Goal: Task Accomplishment & Management: Complete application form

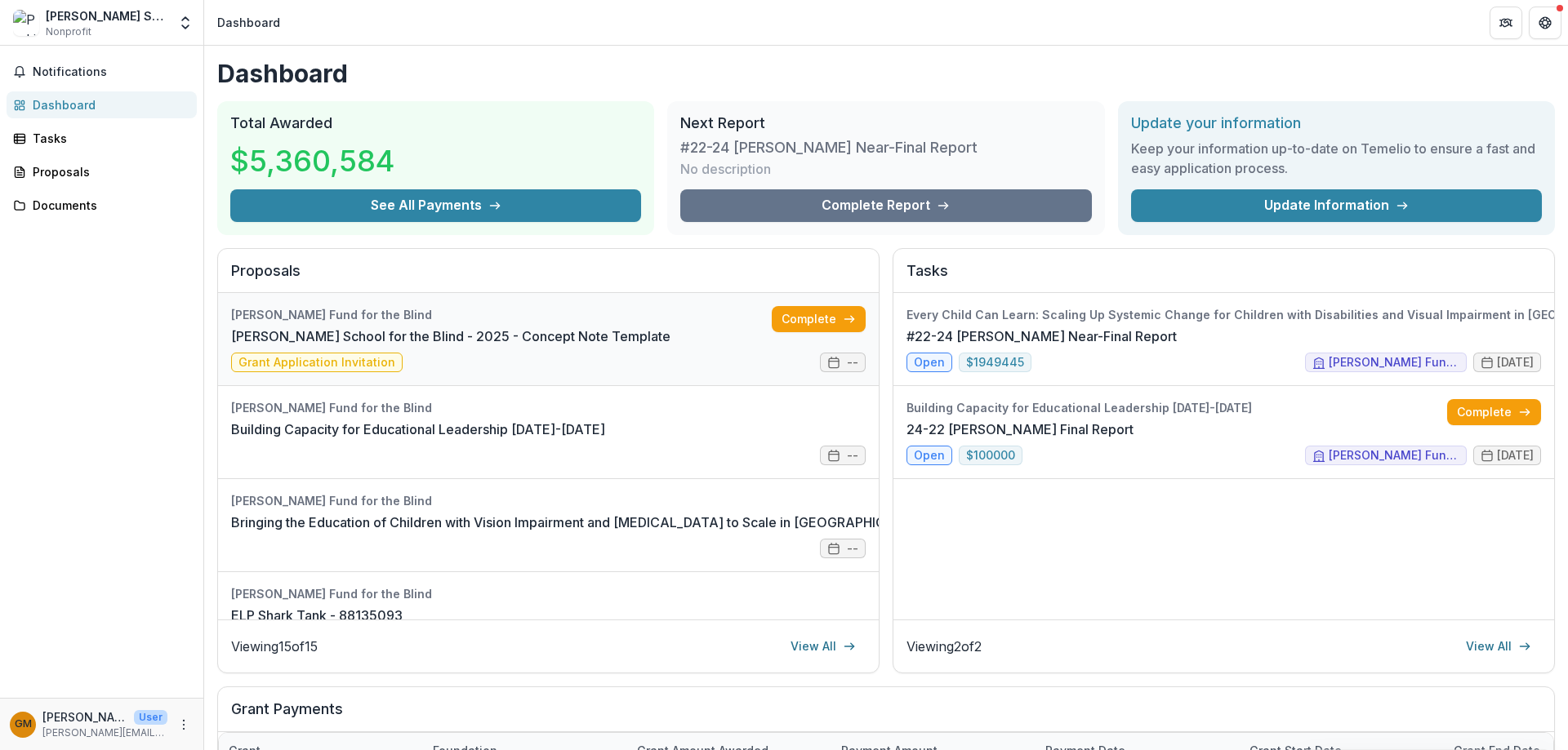
click at [343, 340] on link "[PERSON_NAME] School for the Blind - 2025 - Concept Note Template" at bounding box center [451, 337] width 440 height 20
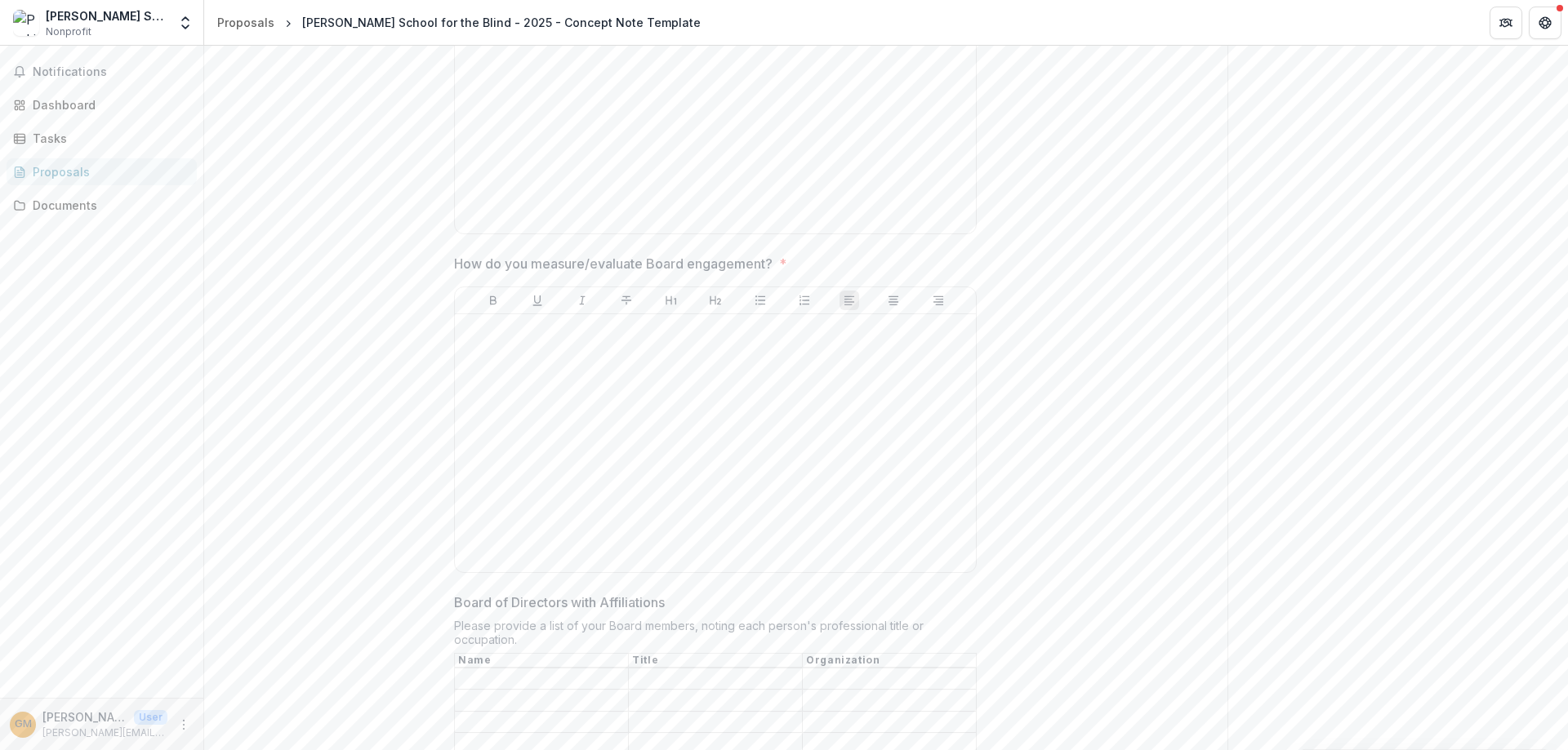
scroll to position [3347, 0]
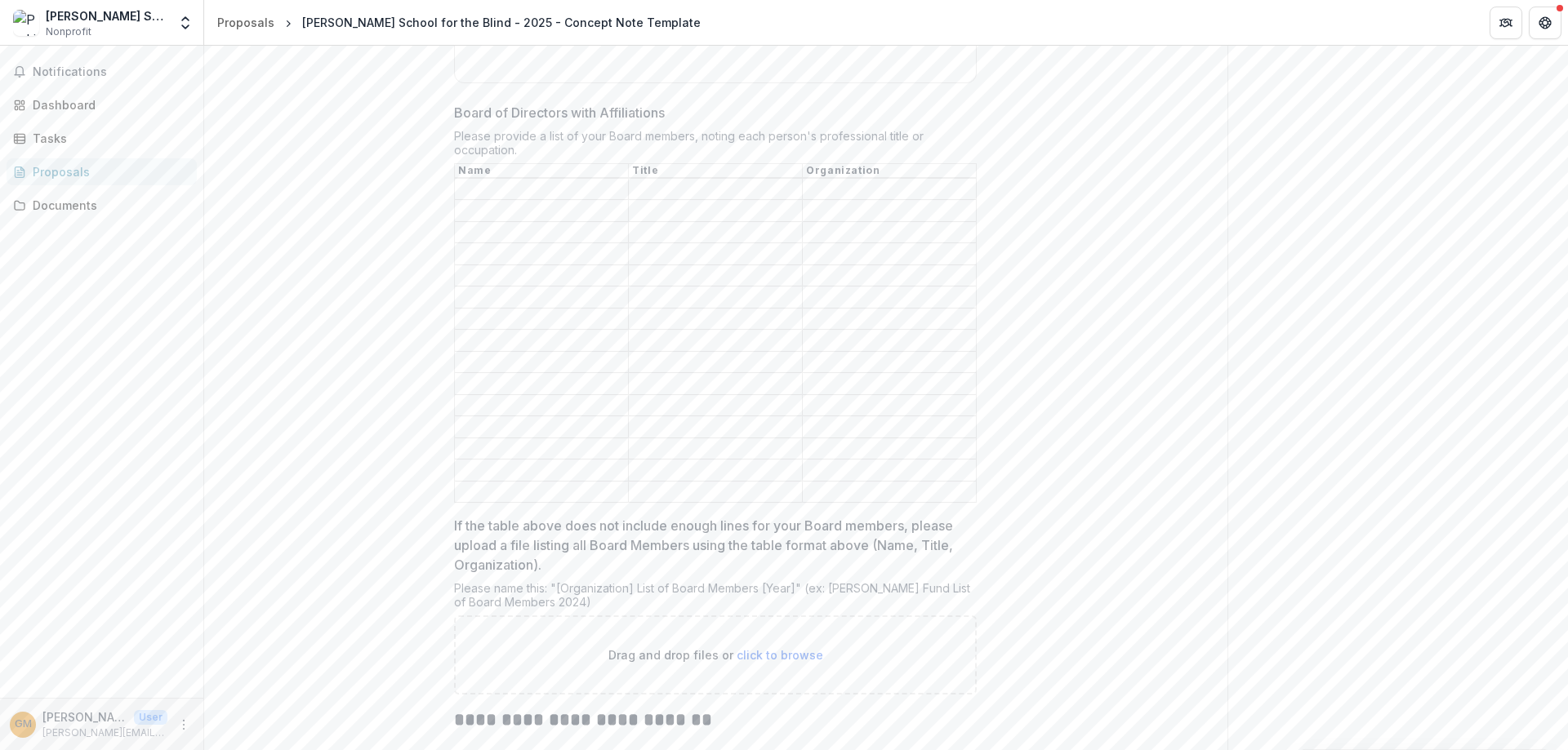
click at [521, 191] on input "Board of Directors with Affiliations" at bounding box center [541, 190] width 174 height 20
click at [521, 207] on input "Board of Directors with Affiliations" at bounding box center [541, 212] width 174 height 20
click at [517, 230] on input "Board of Directors with Affiliations" at bounding box center [541, 232] width 174 height 20
click at [512, 252] on input "Board of Directors with Affiliations" at bounding box center [541, 255] width 174 height 20
click at [503, 275] on input "Board of Directors with Affiliations" at bounding box center [541, 276] width 174 height 20
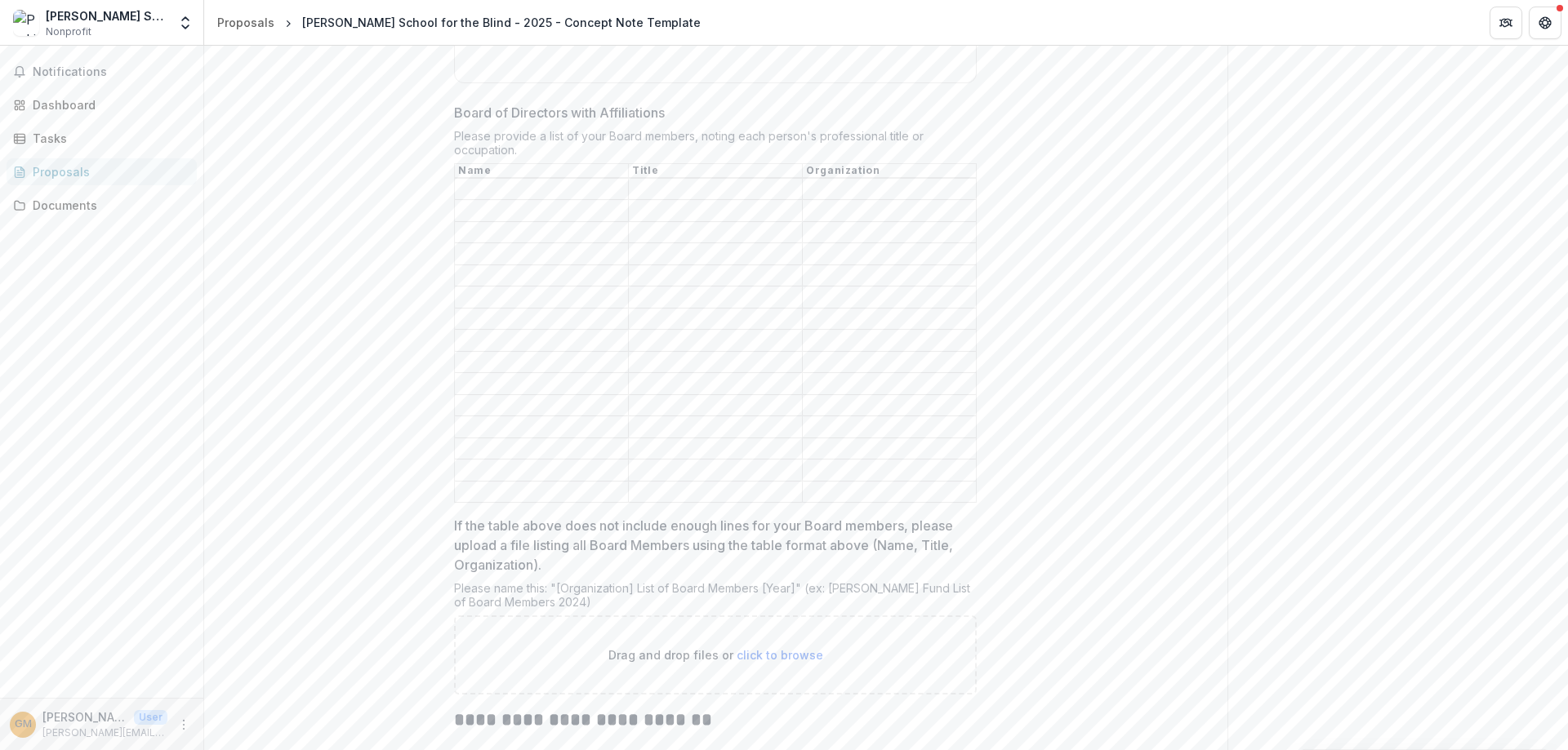
click at [499, 295] on input "Board of Directors with Affiliations" at bounding box center [541, 298] width 174 height 20
click at [495, 313] on input "Board of Directors with Affiliations" at bounding box center [541, 320] width 174 height 20
click at [498, 335] on input "Board of Directors with Affiliations" at bounding box center [541, 341] width 174 height 20
click at [501, 352] on input "Board of Directors with Affiliations" at bounding box center [541, 362] width 174 height 20
click at [497, 380] on input "Board of Directors with Affiliations" at bounding box center [541, 385] width 174 height 20
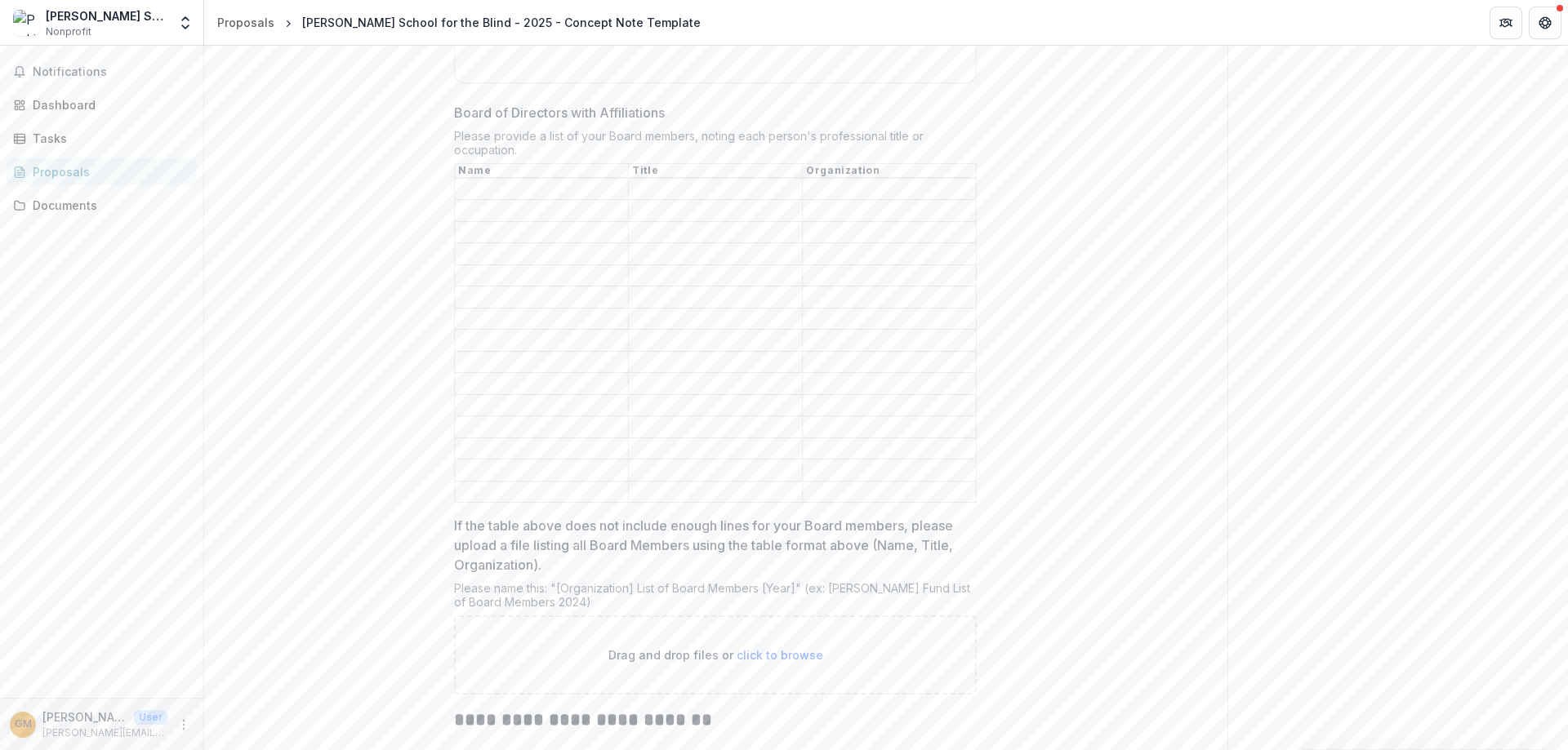
click at [496, 396] on input "Board of Directors with Affiliations" at bounding box center [541, 406] width 174 height 20
click at [493, 418] on input "Board of Directors with Affiliations" at bounding box center [541, 428] width 174 height 20
click at [493, 439] on input "Board of Directors with Affiliations" at bounding box center [541, 449] width 174 height 20
drag, startPoint x: 494, startPoint y: 453, endPoint x: 497, endPoint y: 464, distance: 11.4
click at [494, 461] on input "Board of Directors with Affiliations" at bounding box center [541, 471] width 174 height 20
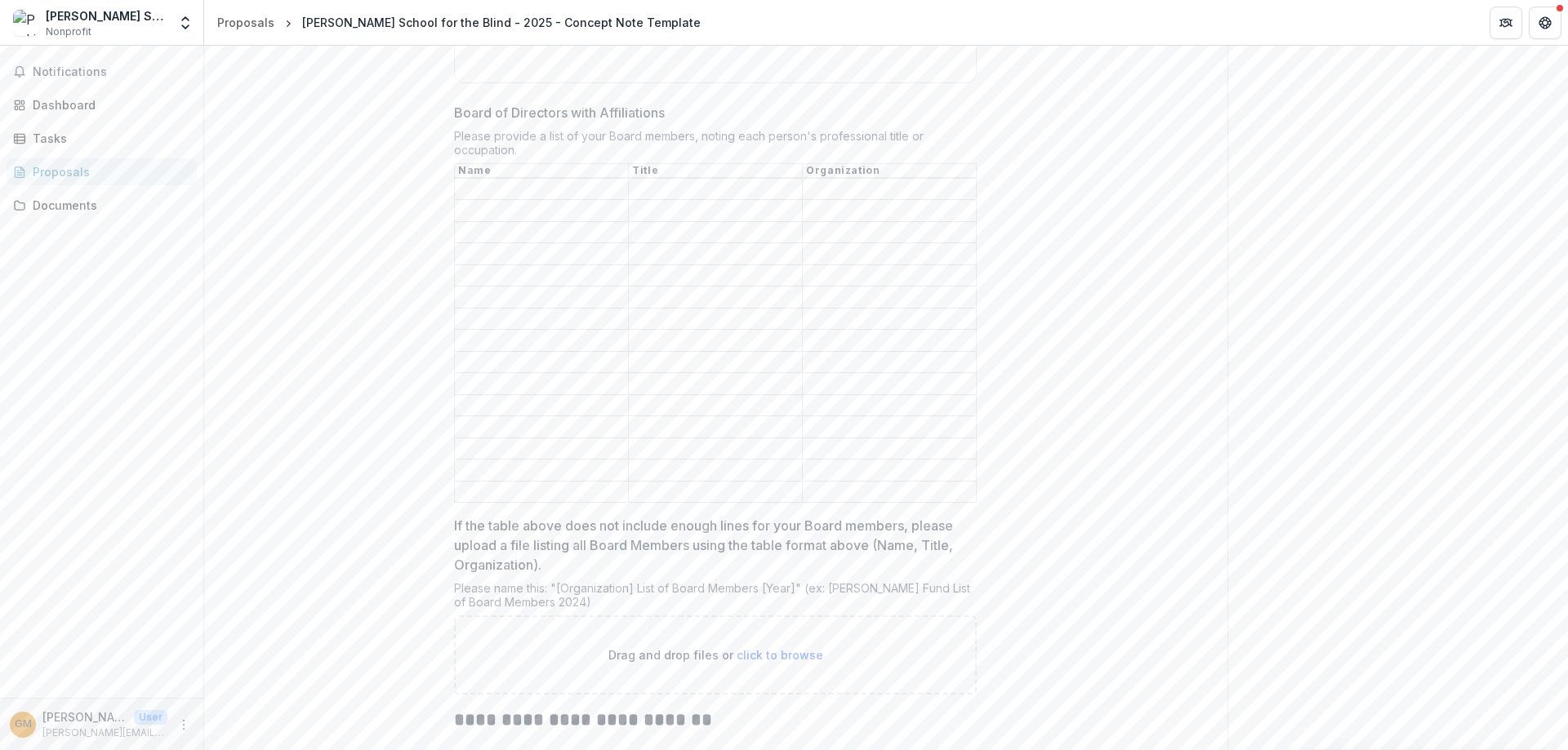
click at [498, 482] on input "Board of Directors with Affiliations" at bounding box center [541, 492] width 174 height 20
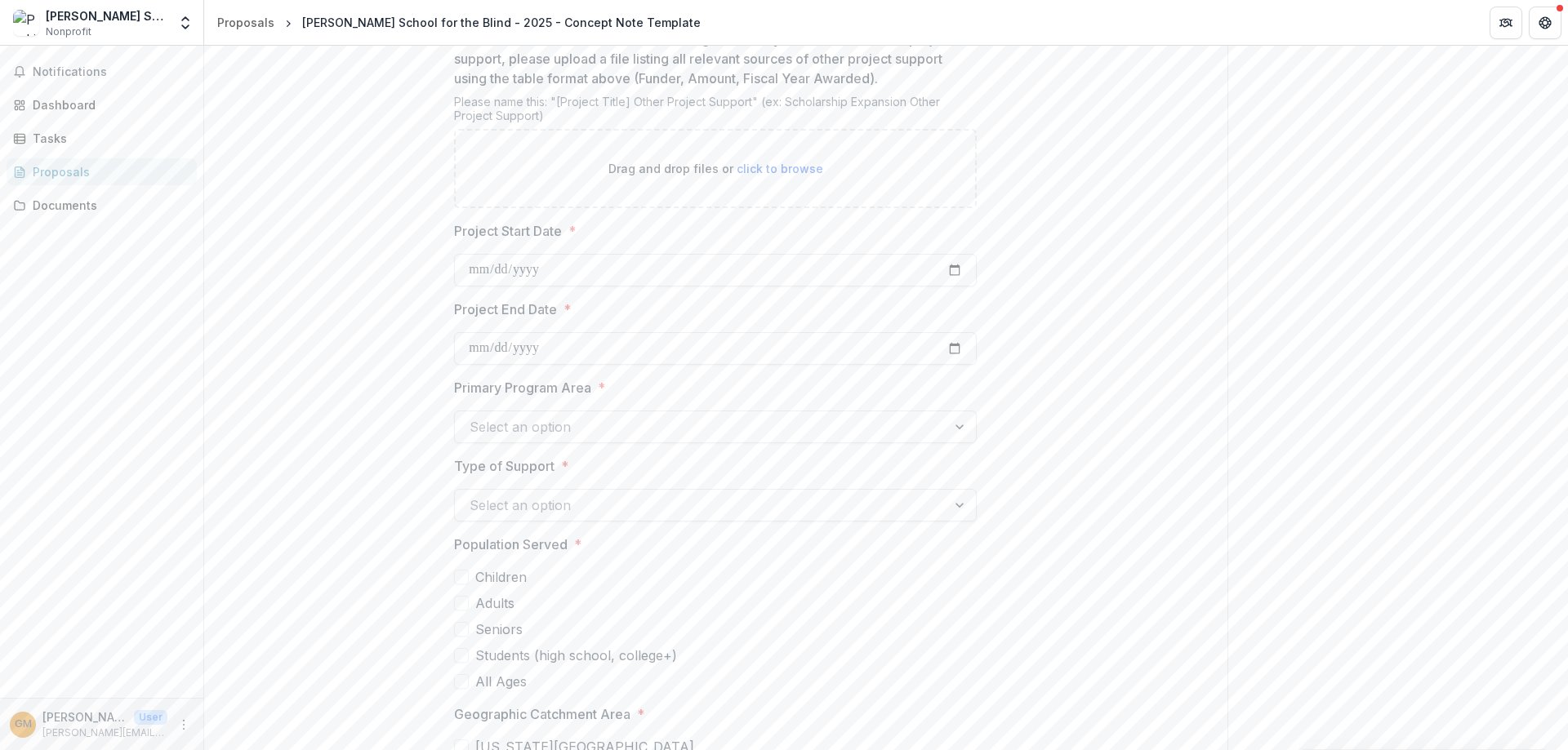
scroll to position [4852, 0]
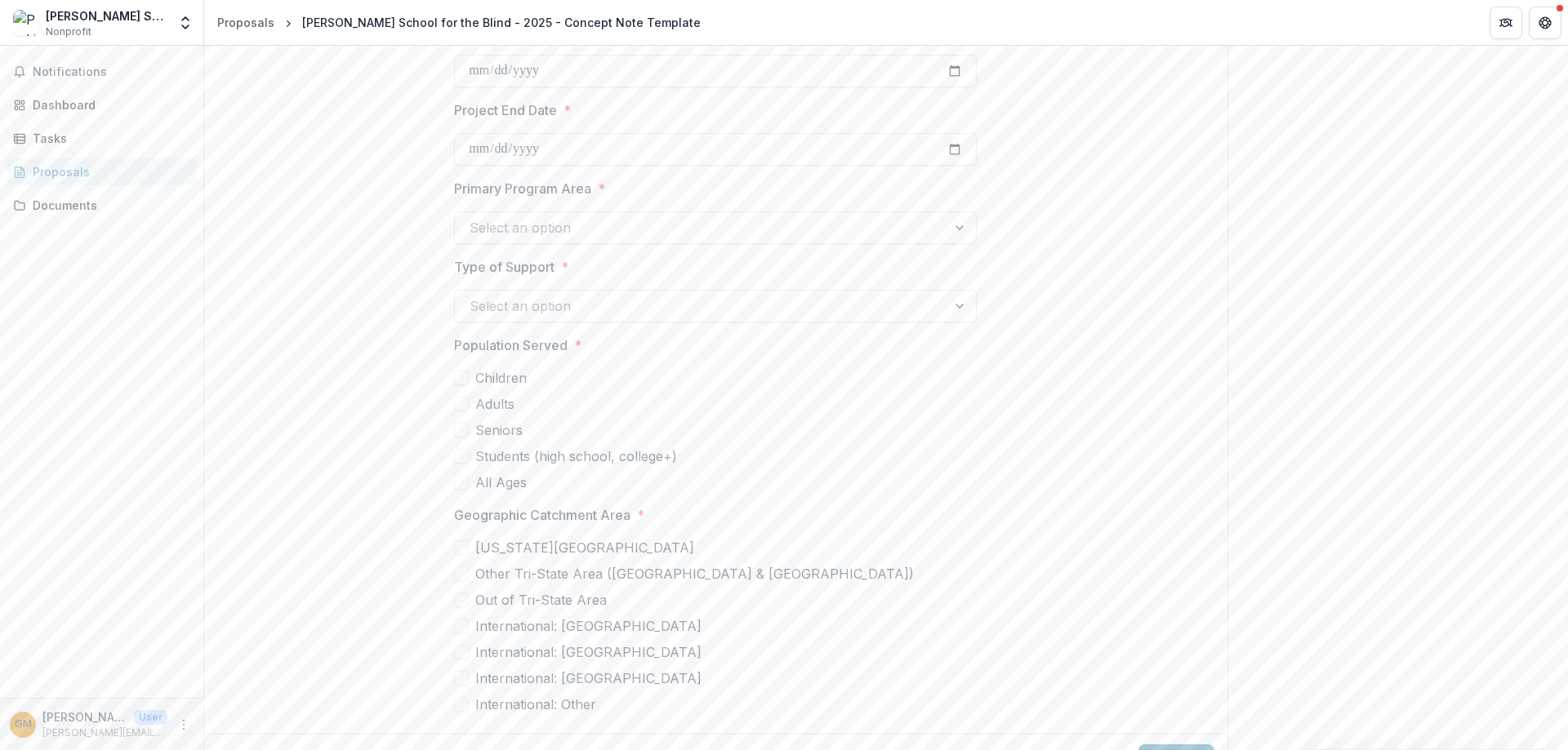
drag, startPoint x: 1176, startPoint y: 722, endPoint x: 1078, endPoint y: 618, distance: 142.9
click at [1176, 745] on button "Next" at bounding box center [1176, 761] width 76 height 33
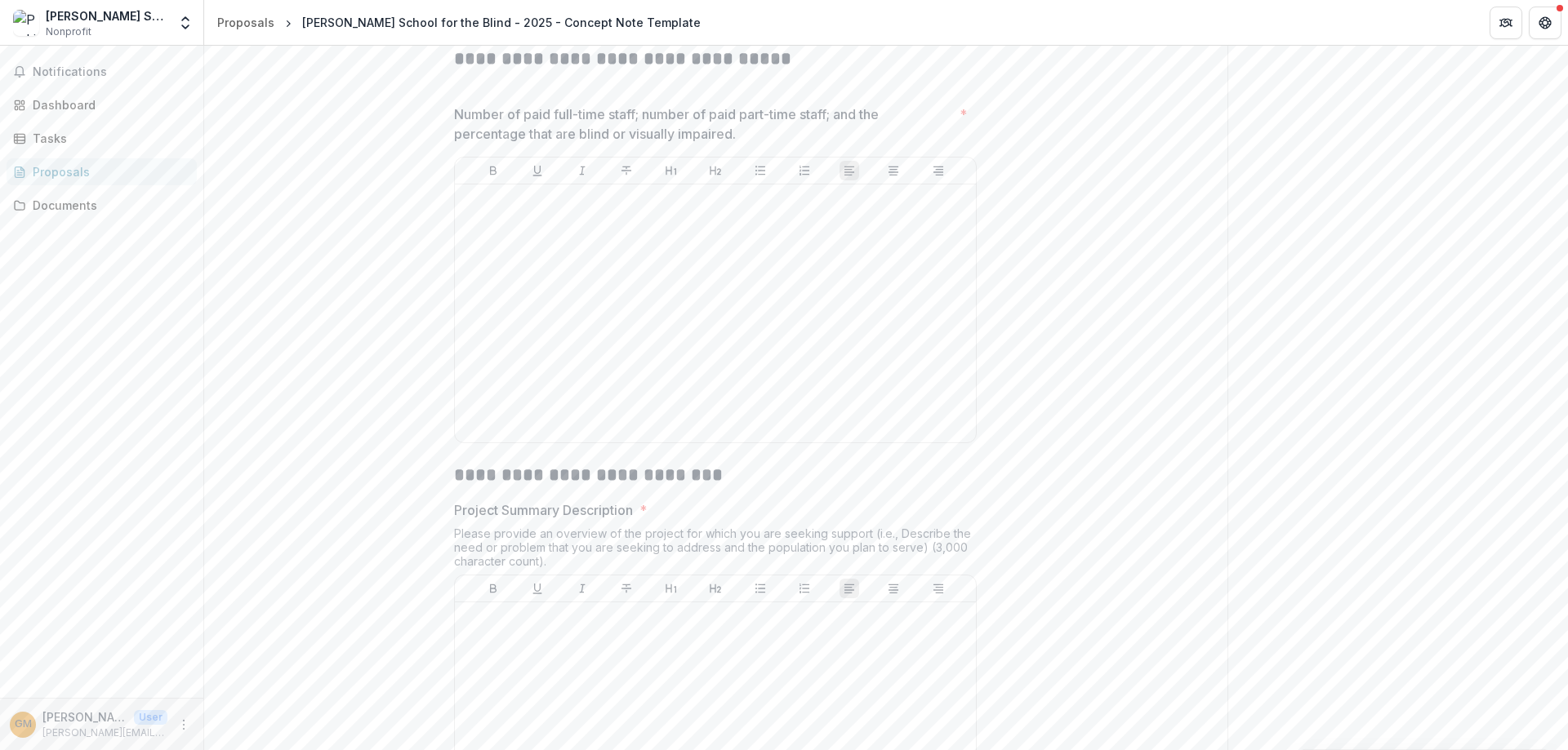
scroll to position [735, 0]
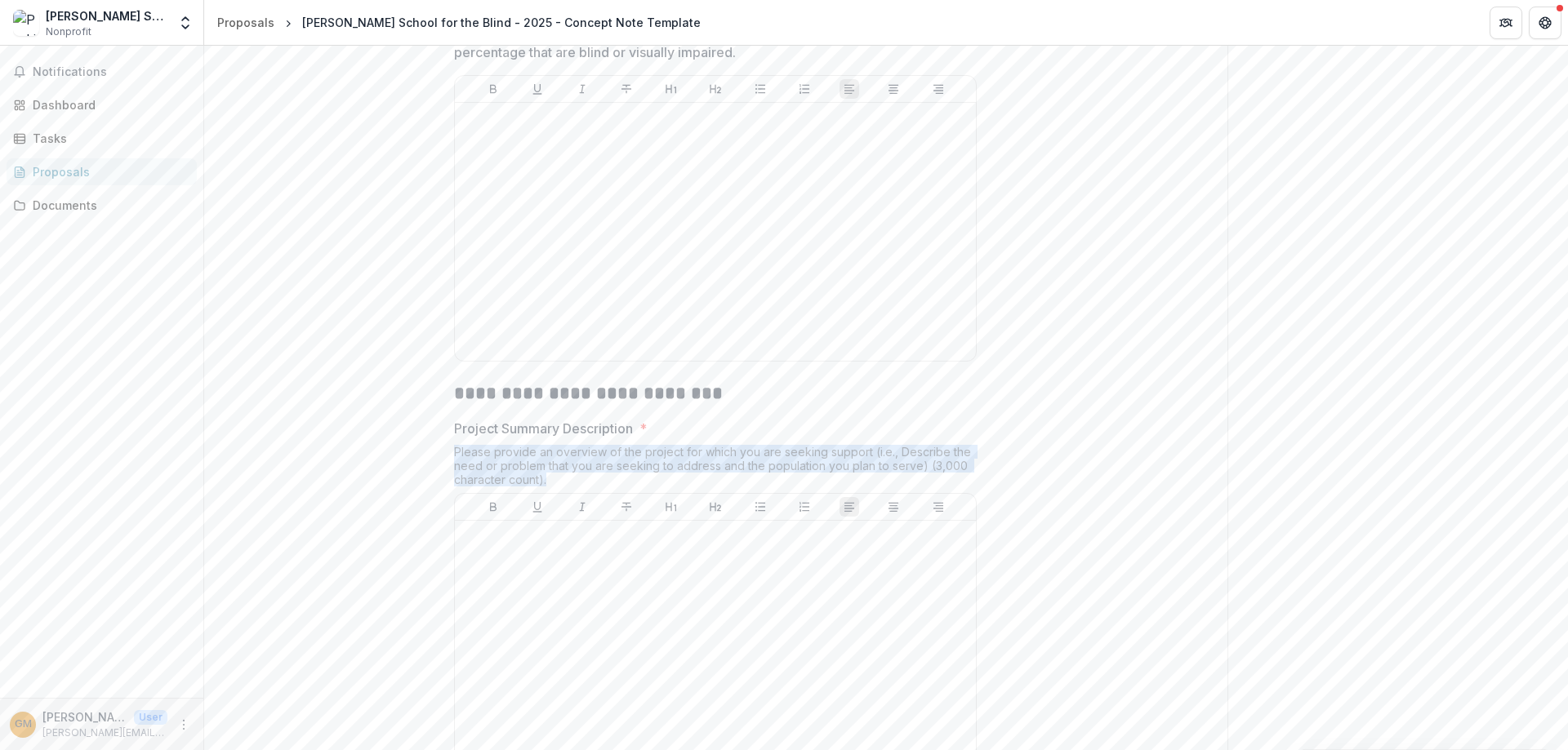
drag, startPoint x: 569, startPoint y: 484, endPoint x: 446, endPoint y: 457, distance: 125.9
copy div "Please provide an overview of the project for which you are seeking support (i.…"
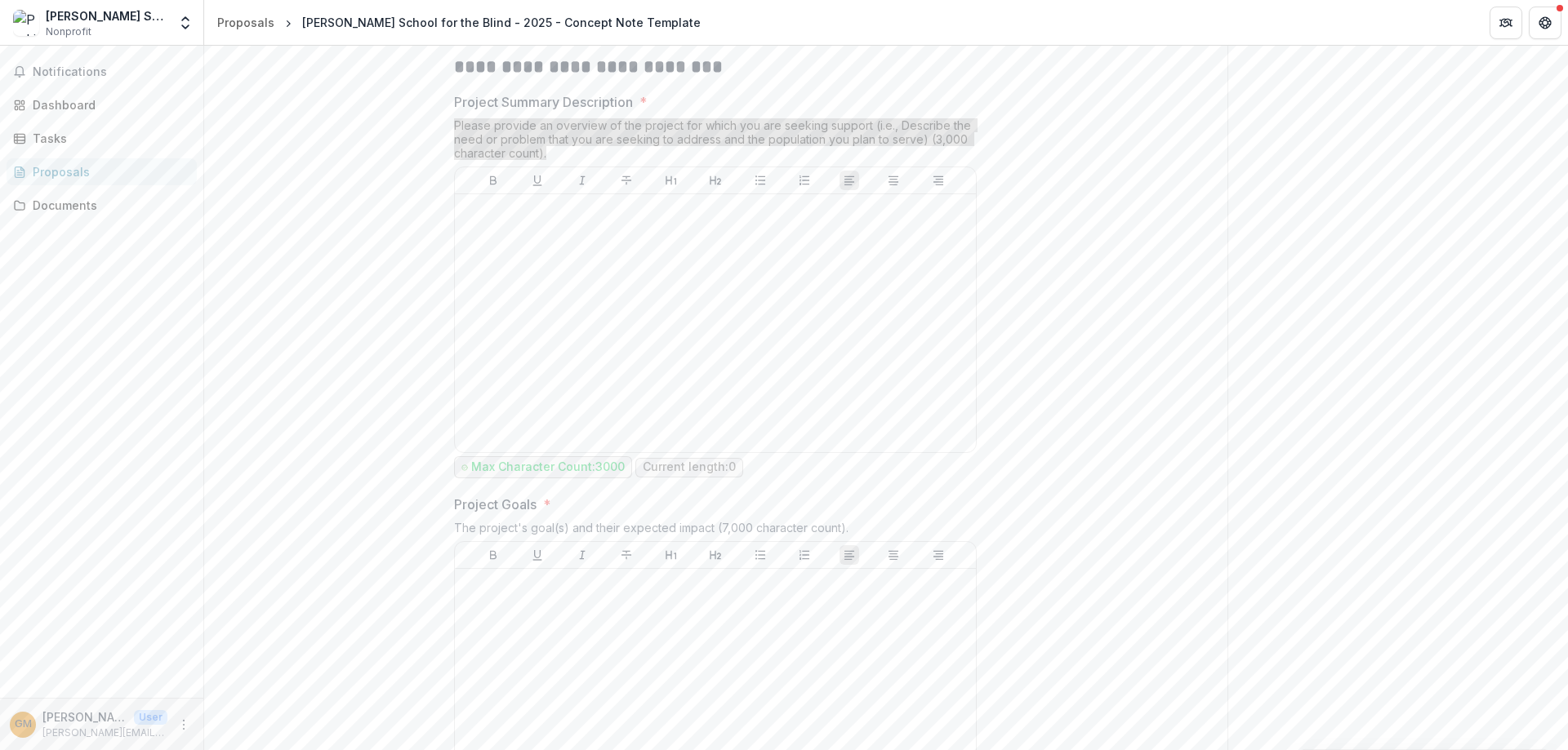
scroll to position [1225, 0]
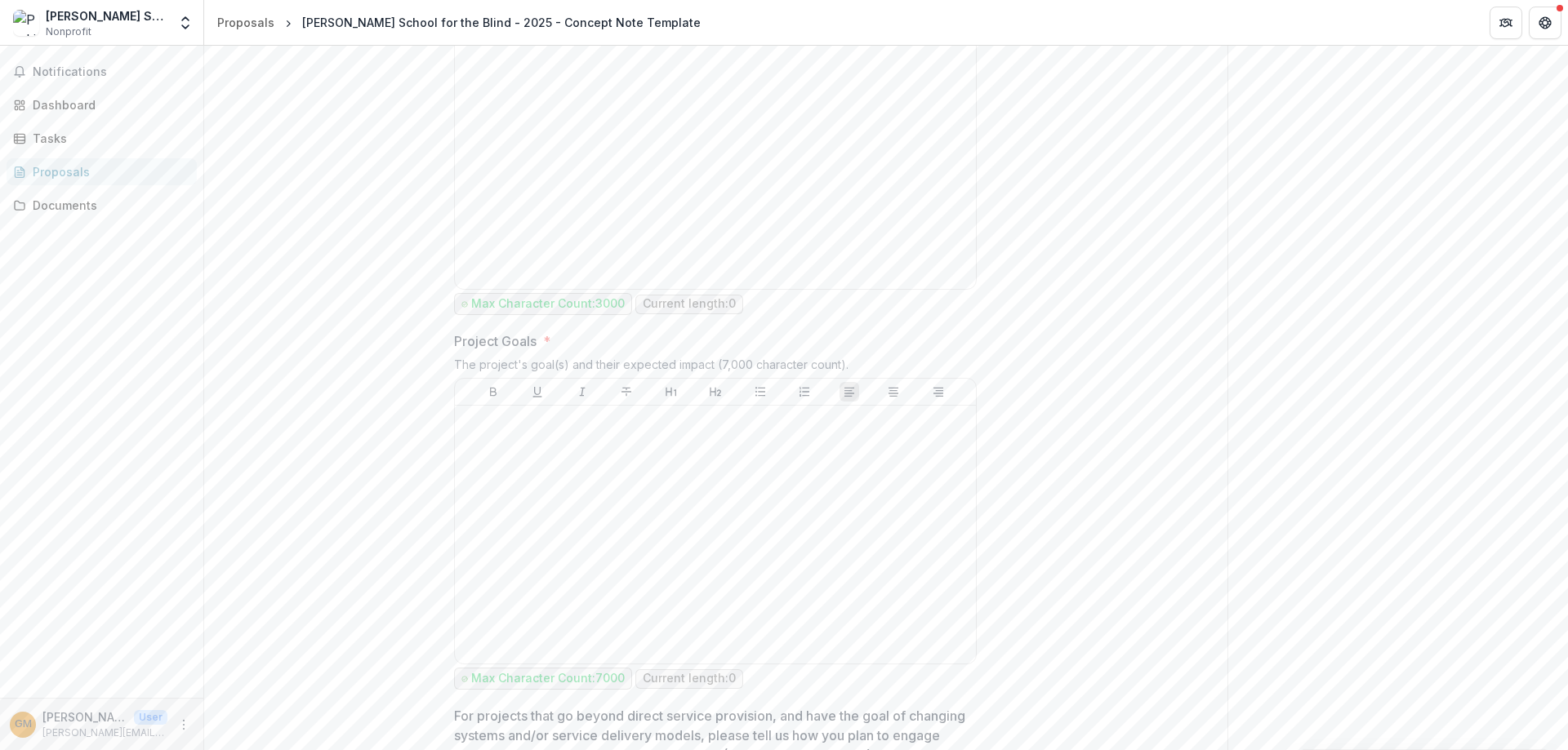
click at [639, 362] on div "The project's goal(s) and their expected impact (7,000 character count)." at bounding box center [715, 368] width 522 height 20
copy div "The project's goal(s) and their expected impact (7,000 character count)."
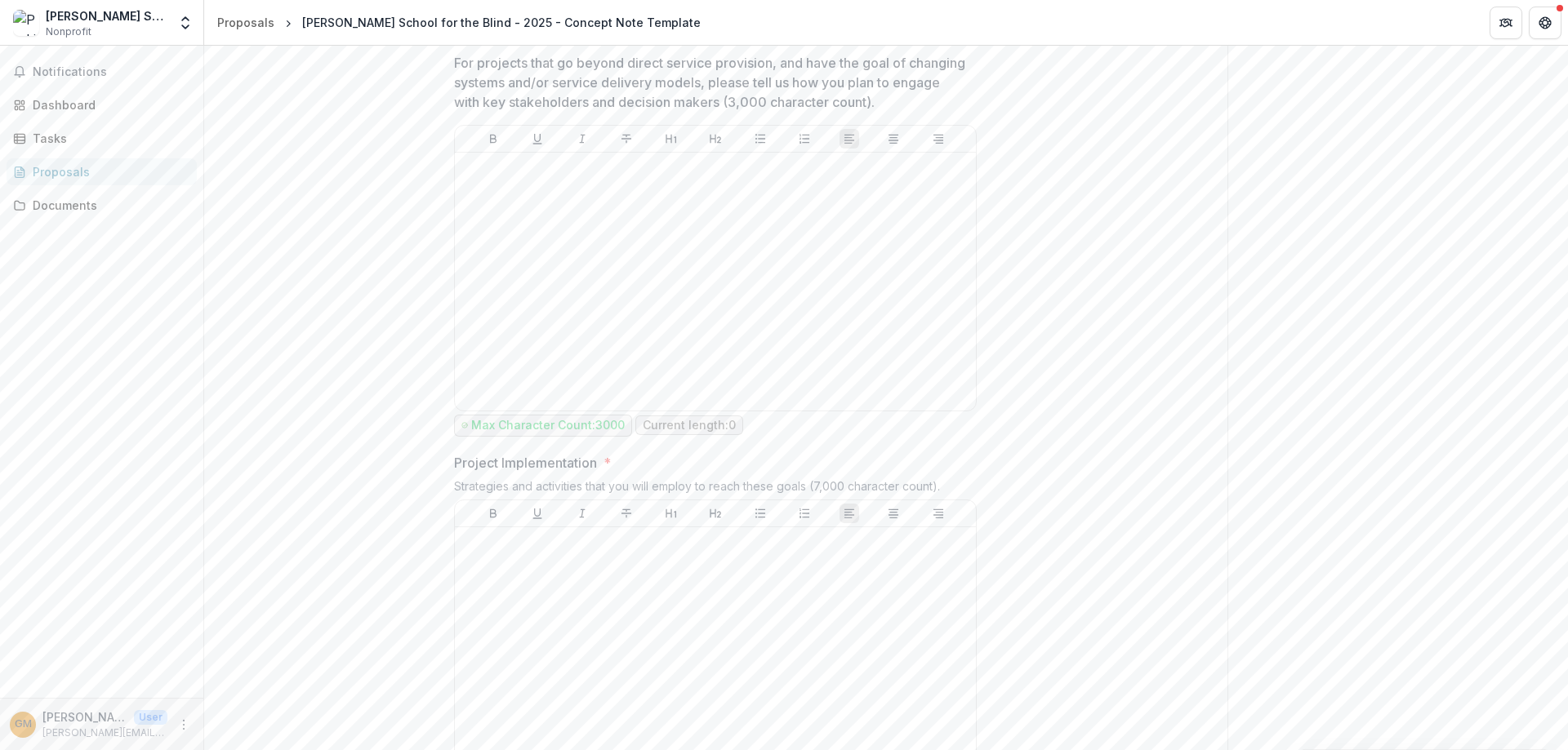
scroll to position [1959, 0]
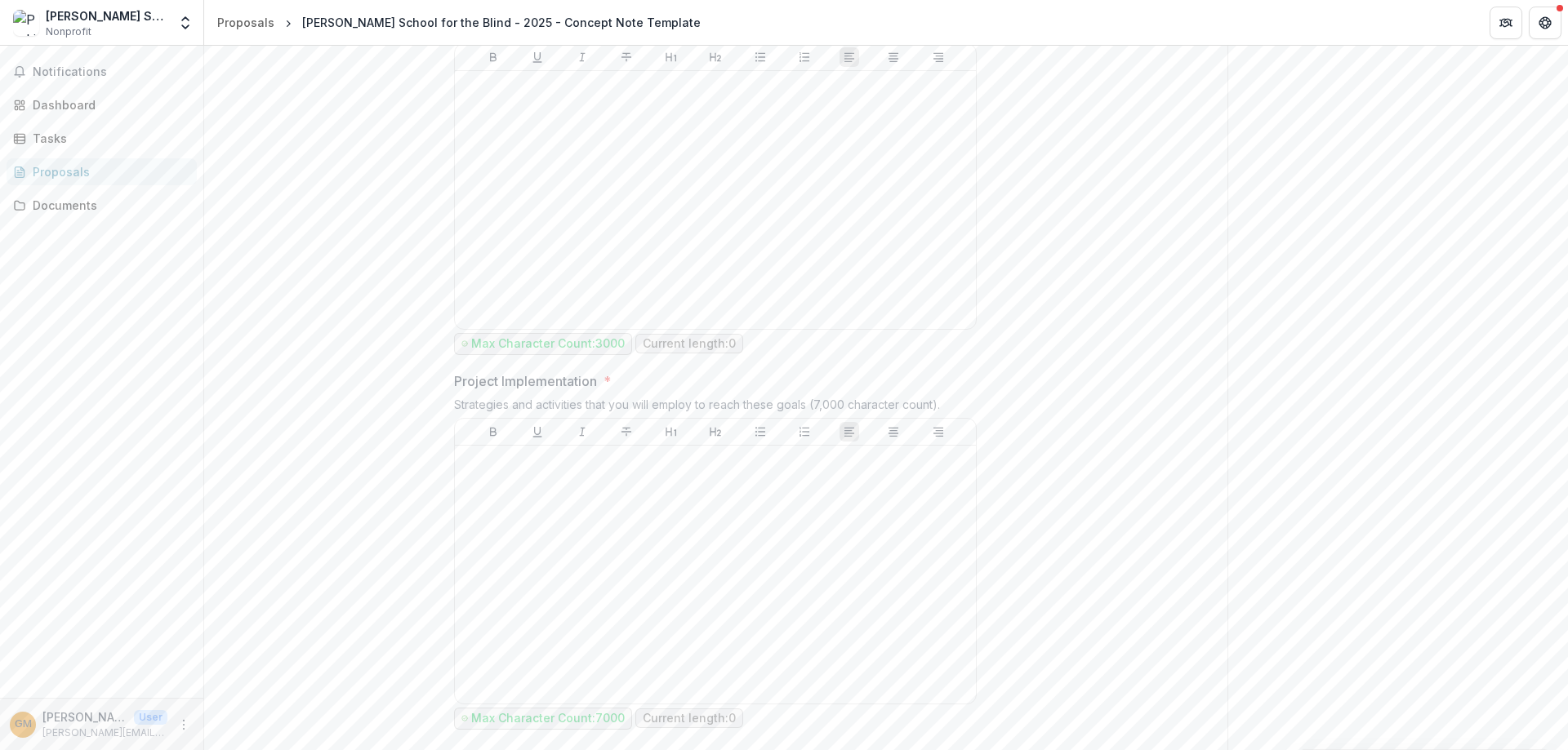
click at [528, 408] on div "Strategies and activities that you will employ to reach these goals (7,000 char…" at bounding box center [715, 408] width 522 height 20
copy div "Strategies and activities that you will employ to reach these goals (7,000 char…"
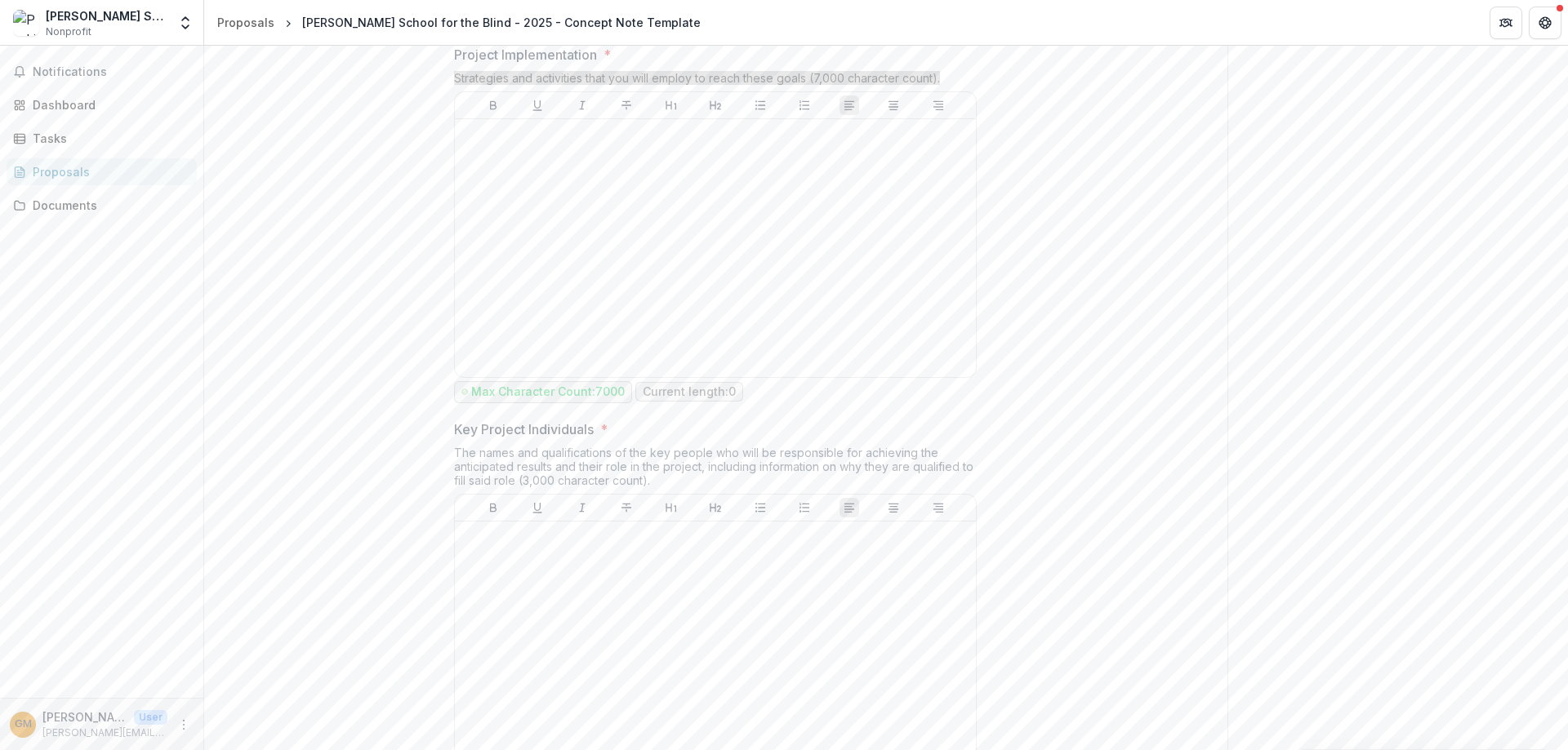
scroll to position [2367, 0]
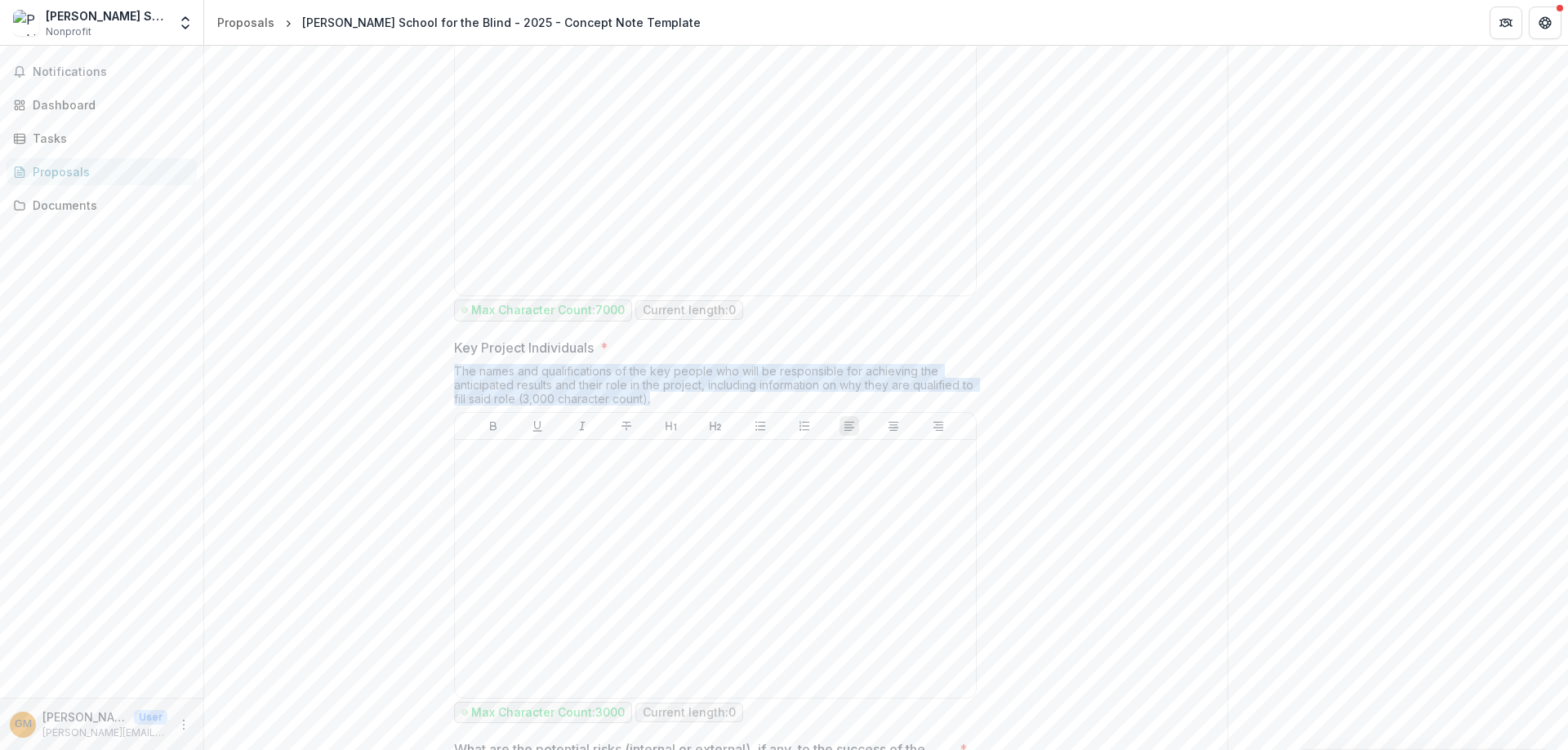
drag, startPoint x: 663, startPoint y: 396, endPoint x: 414, endPoint y: 373, distance: 250.1
copy div "The names and qualifications of the key people who will be responsible for achi…"
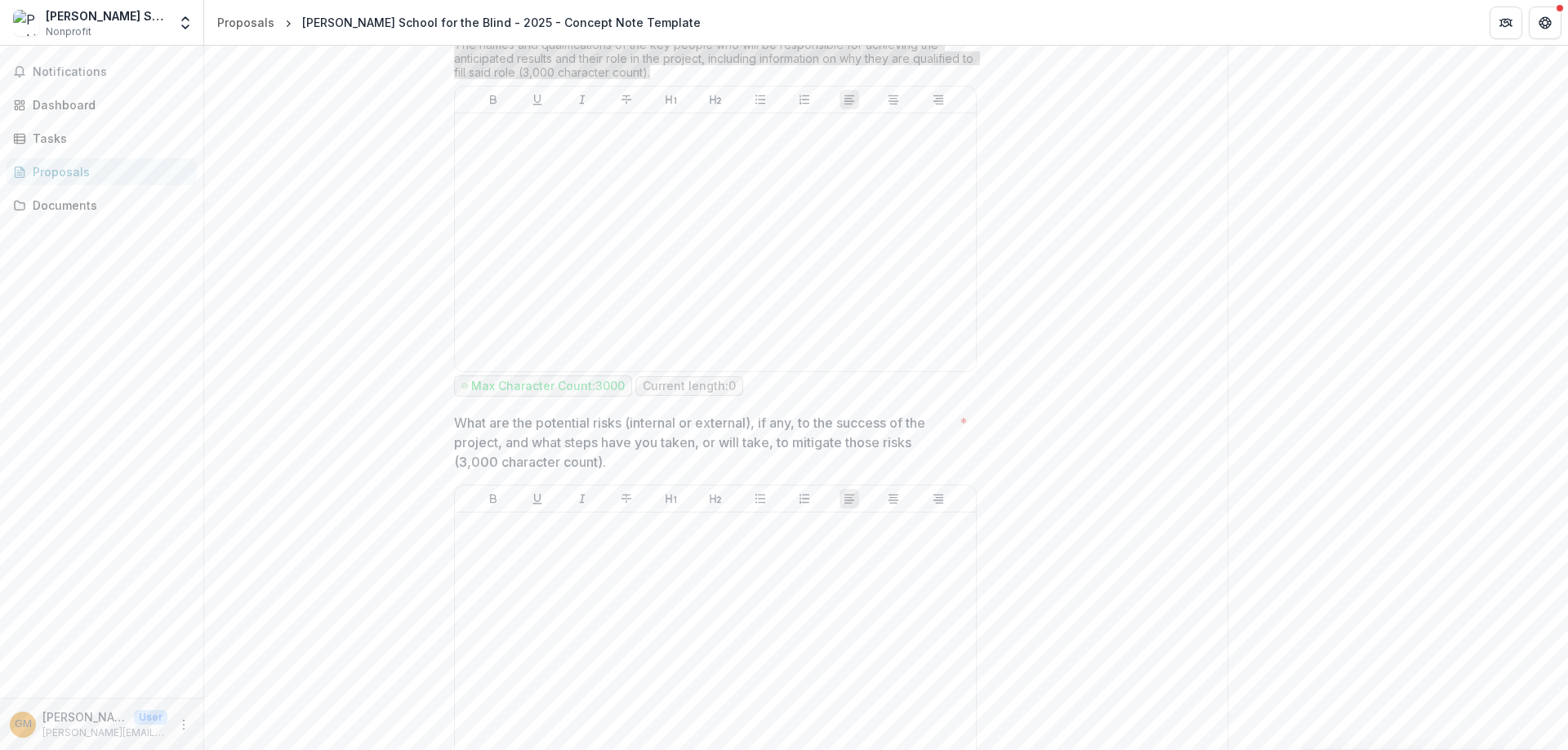
scroll to position [2776, 0]
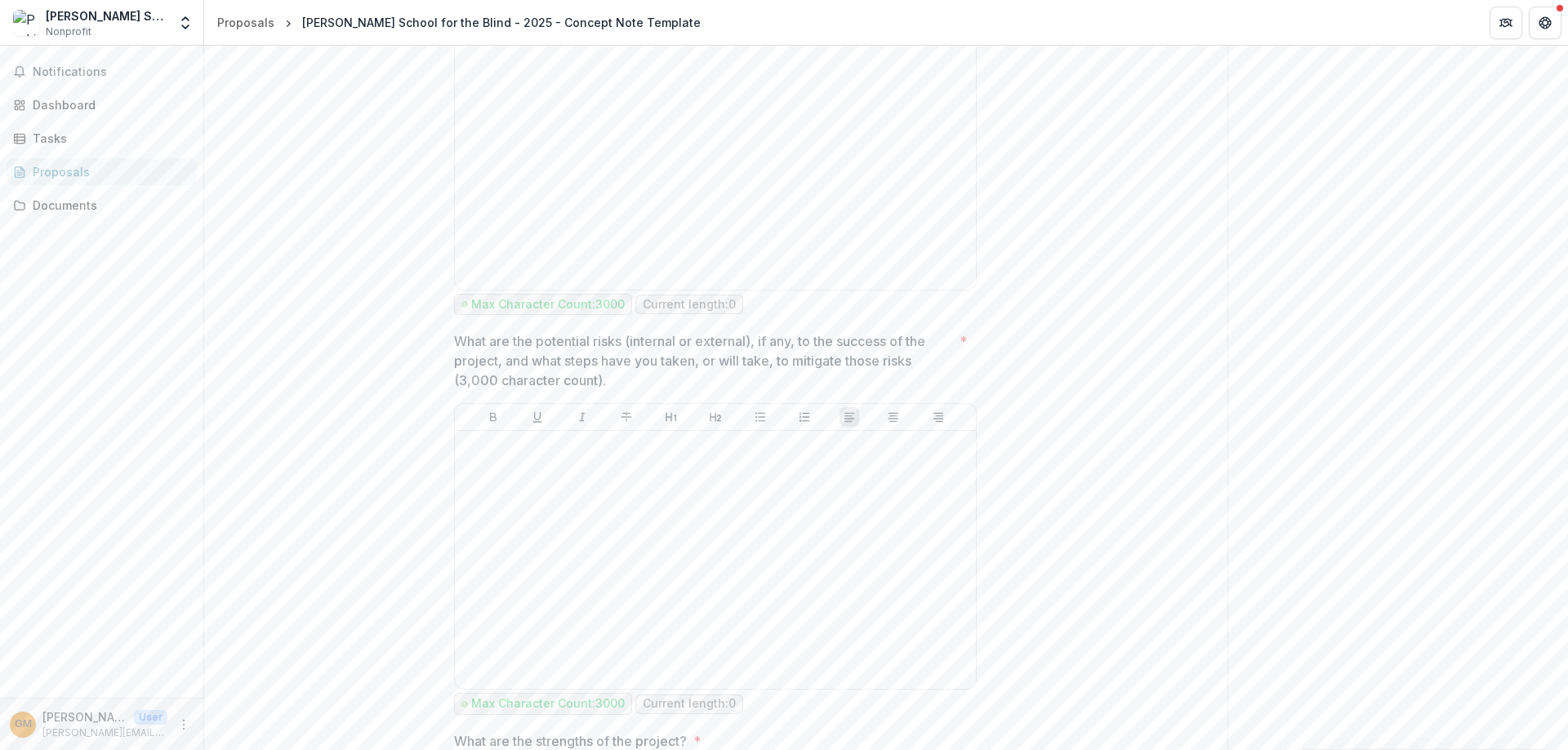
click at [636, 384] on p "What are the potential risks (internal or external), if any, to the success of …" at bounding box center [703, 360] width 499 height 59
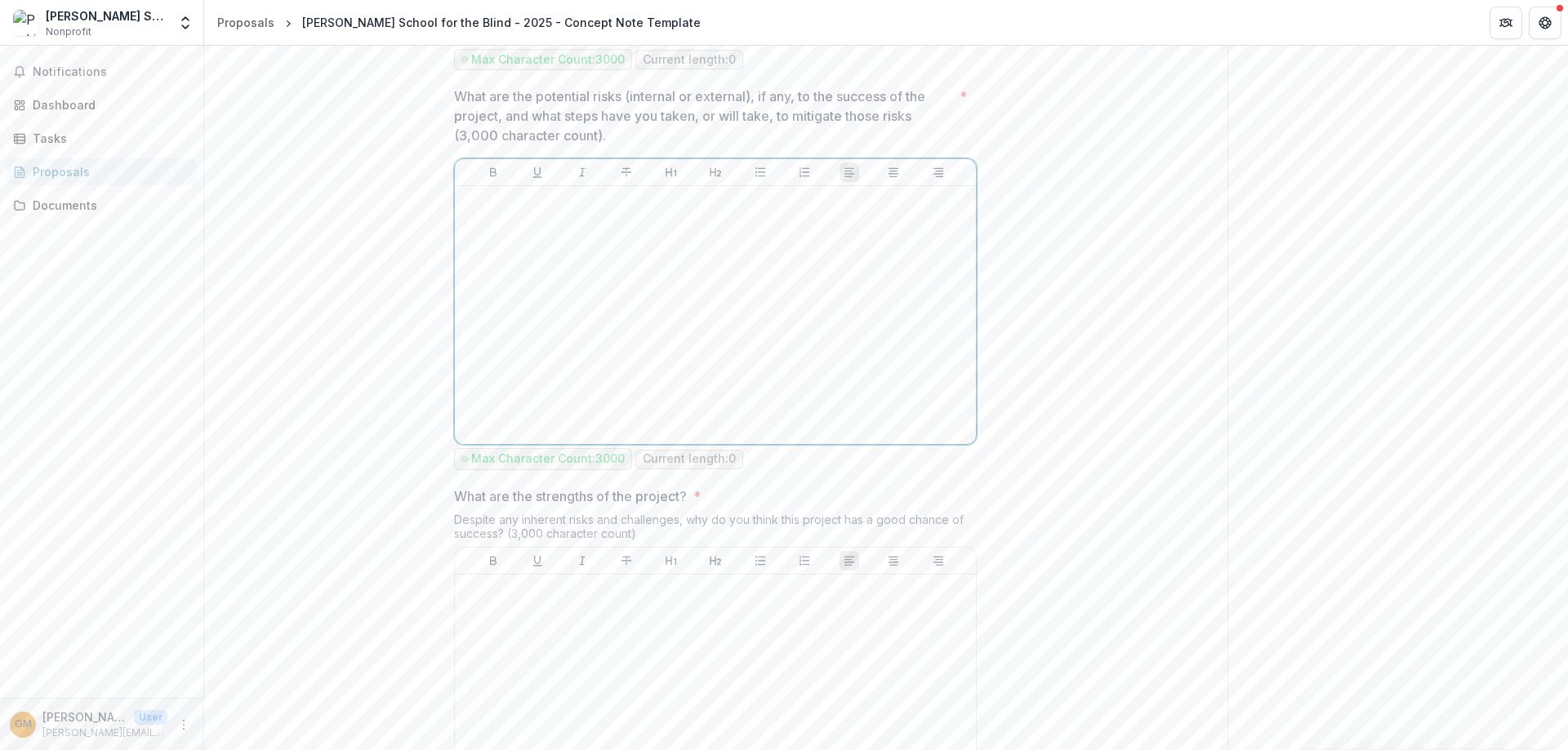
scroll to position [3183, 0]
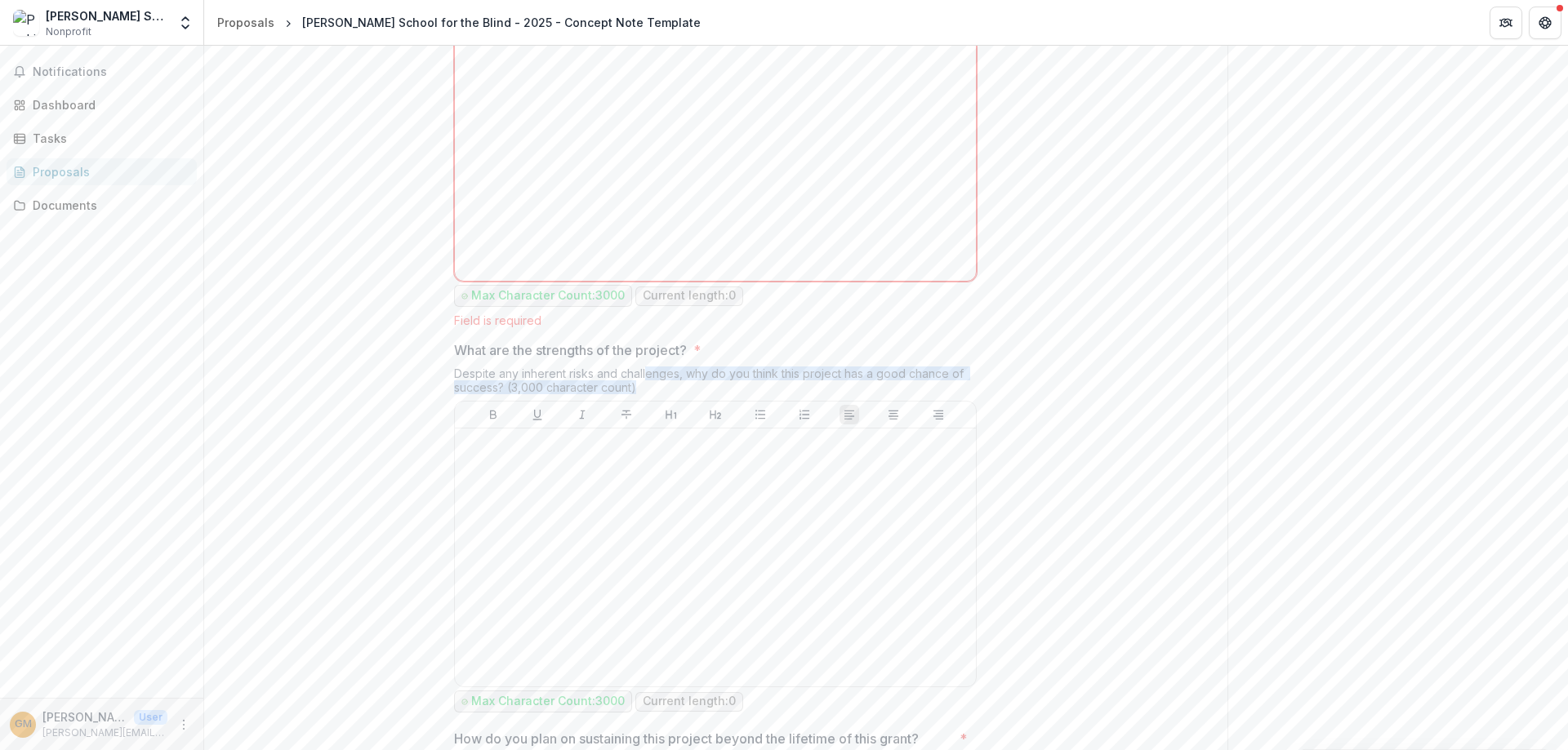
drag, startPoint x: 644, startPoint y: 376, endPoint x: 675, endPoint y: 384, distance: 32.0
click at [675, 384] on div "Despite any inherent risks and challenges, why do you think this project has a …" at bounding box center [715, 384] width 522 height 35
click at [651, 387] on div "Despite any inherent risks and challenges, why do you think this project has a …" at bounding box center [715, 384] width 522 height 35
drag, startPoint x: 650, startPoint y: 388, endPoint x: 448, endPoint y: 363, distance: 203.5
click at [448, 363] on div "**********" at bounding box center [716, 199] width 549 height 6205
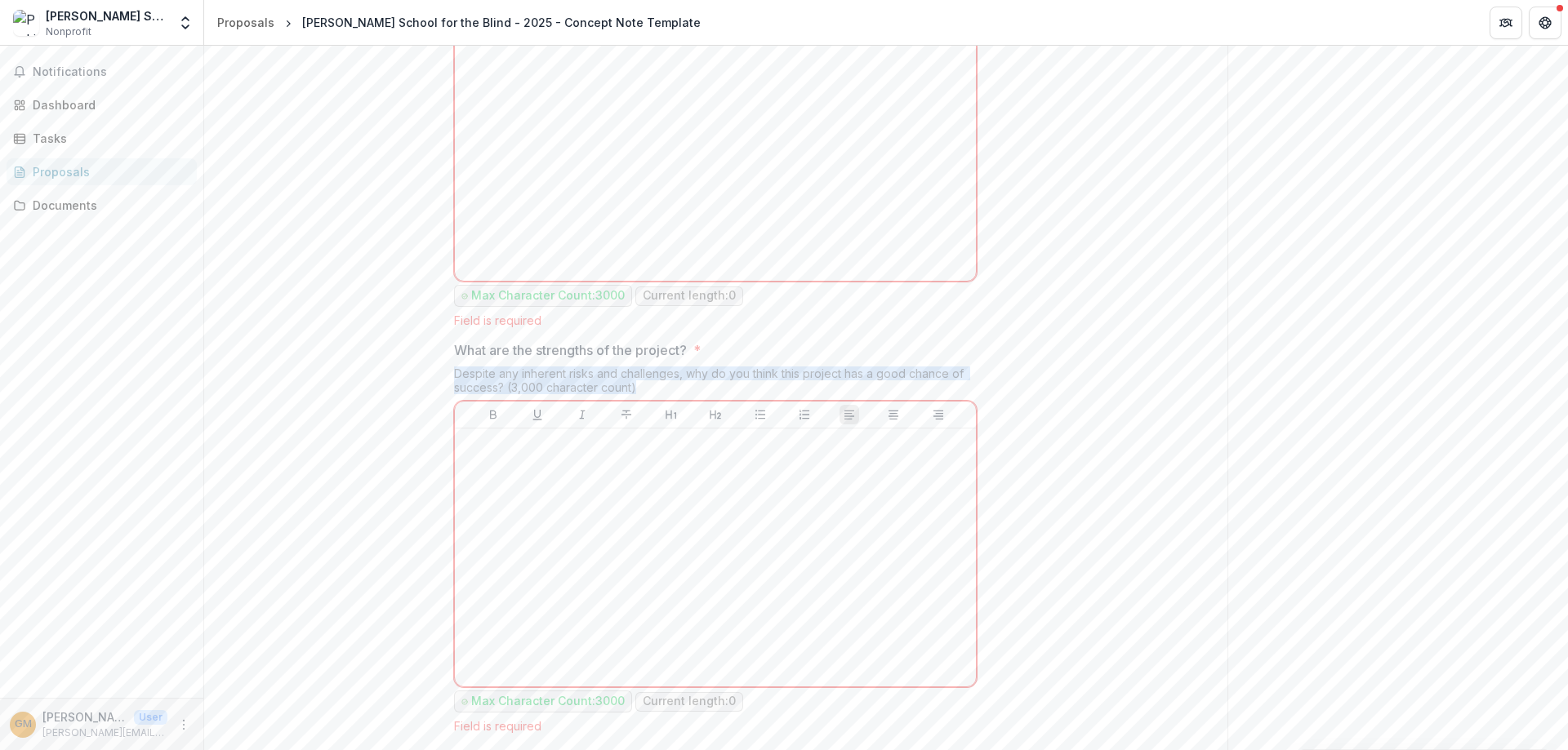
drag, startPoint x: 454, startPoint y: 372, endPoint x: 599, endPoint y: 435, distance: 158.1
click at [659, 383] on div "Despite any inherent risks and challenges, why do you think this project has a …" at bounding box center [715, 384] width 522 height 35
copy div "Despite any inherent risks and challenges, why do you think this project has a …"
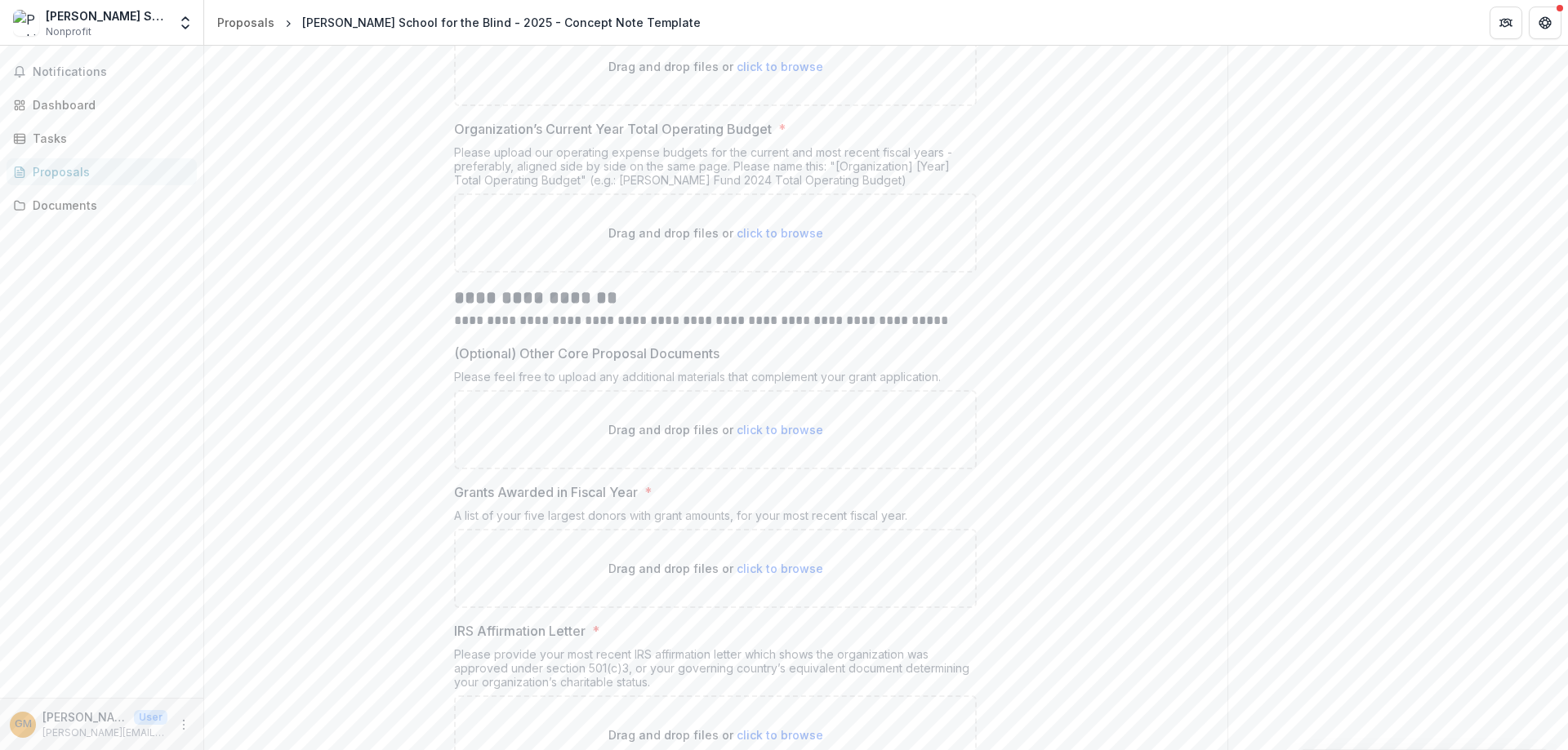
scroll to position [5812, 0]
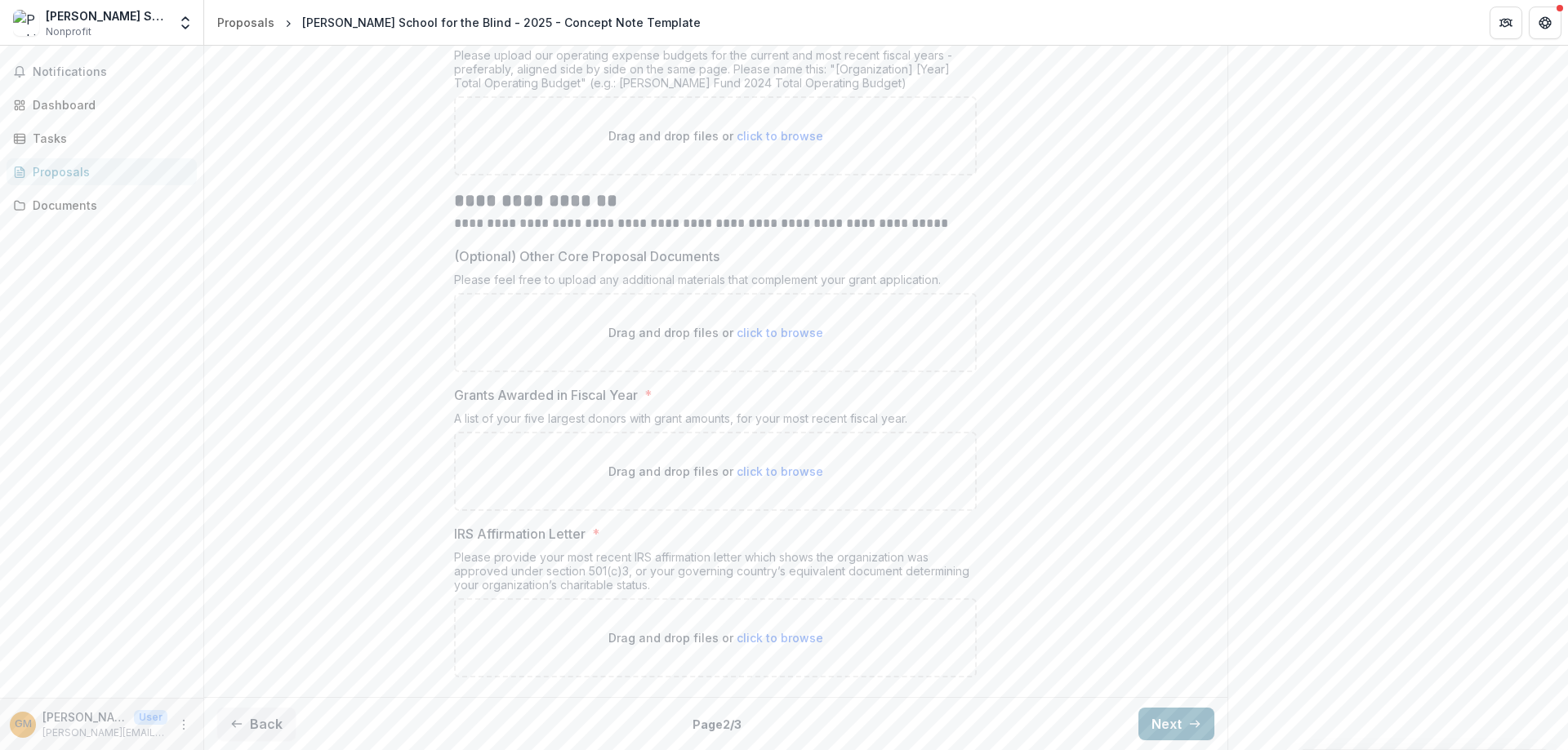
click at [1148, 715] on button "Next" at bounding box center [1176, 724] width 76 height 33
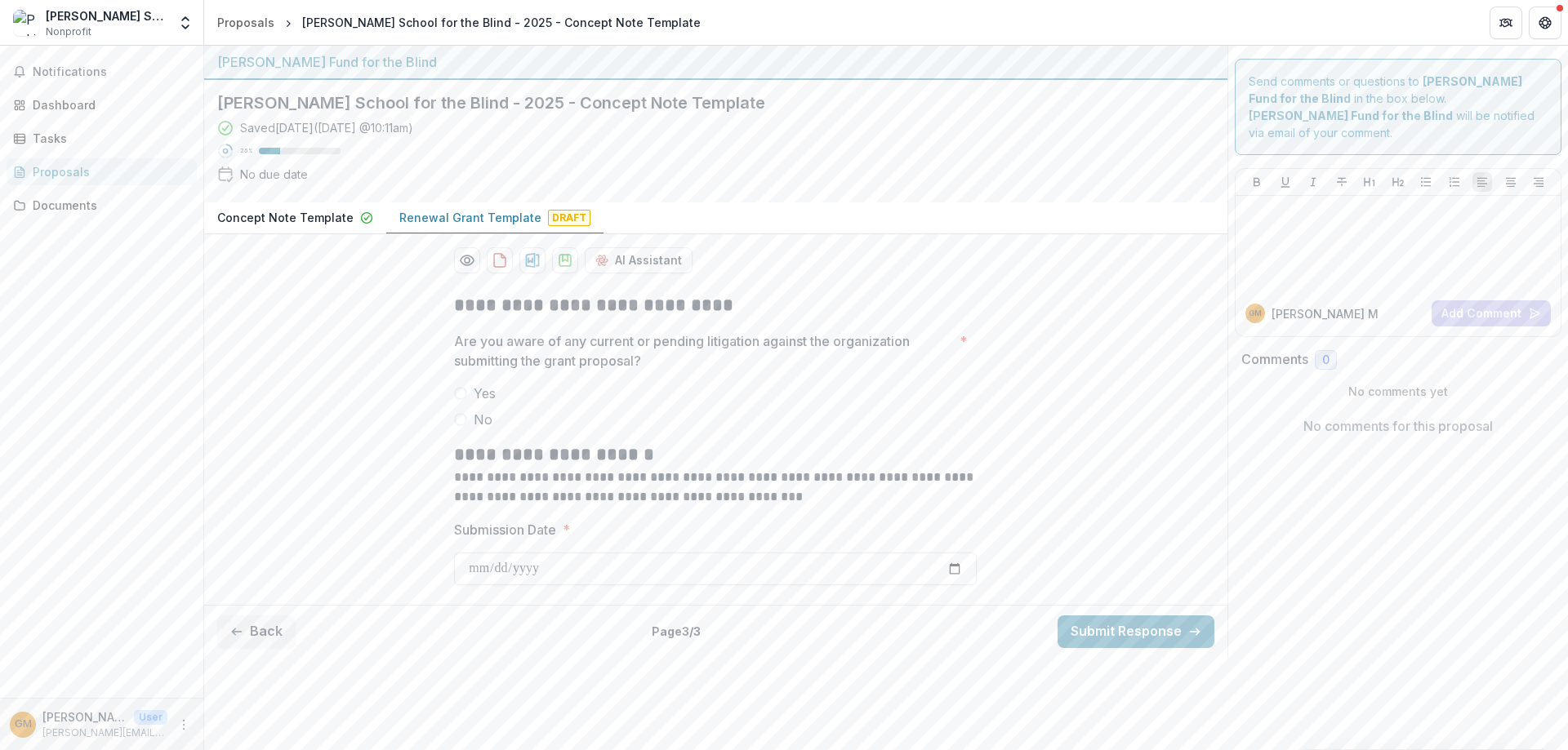
scroll to position [0, 0]
click at [263, 632] on button "Back" at bounding box center [256, 632] width 78 height 33
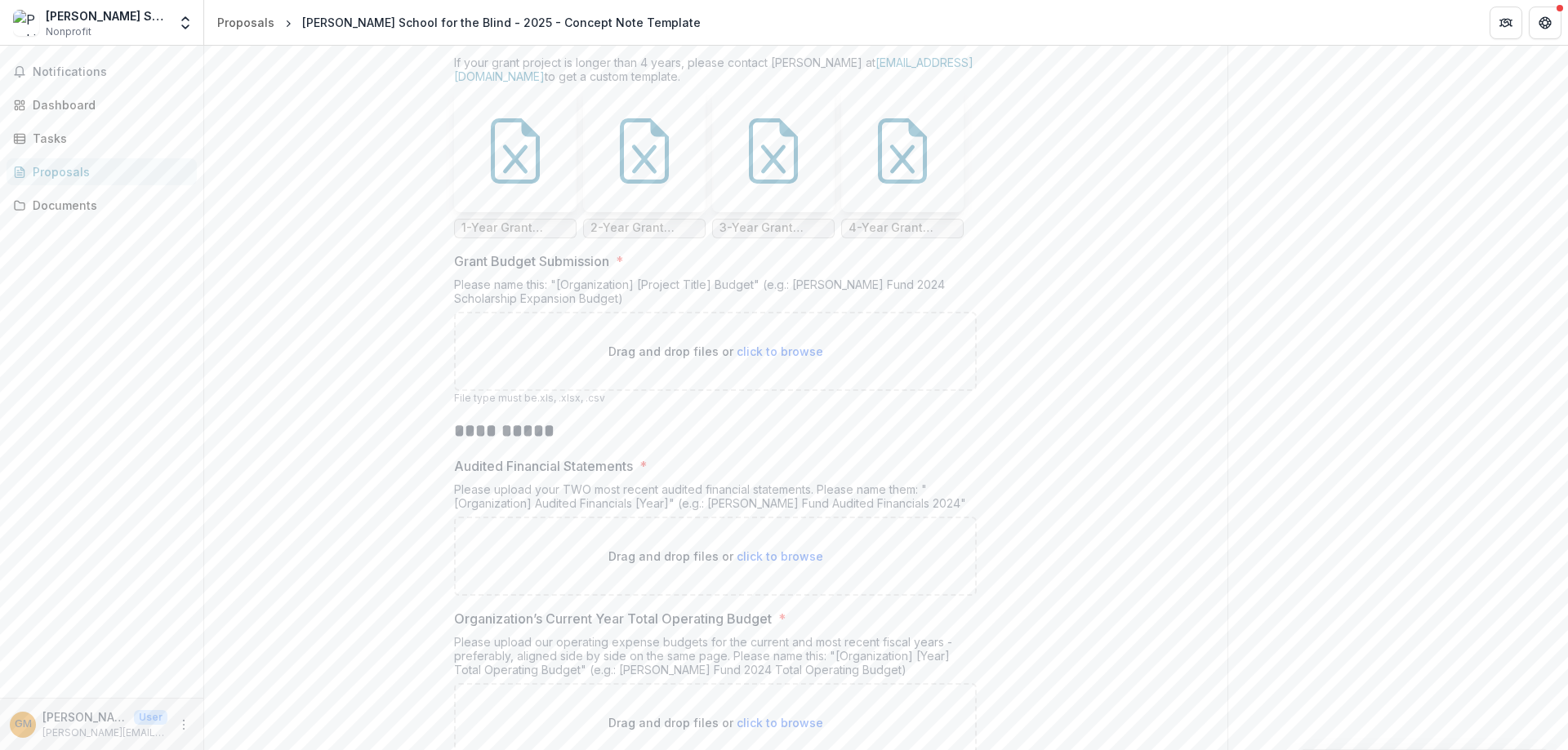
scroll to position [5812, 0]
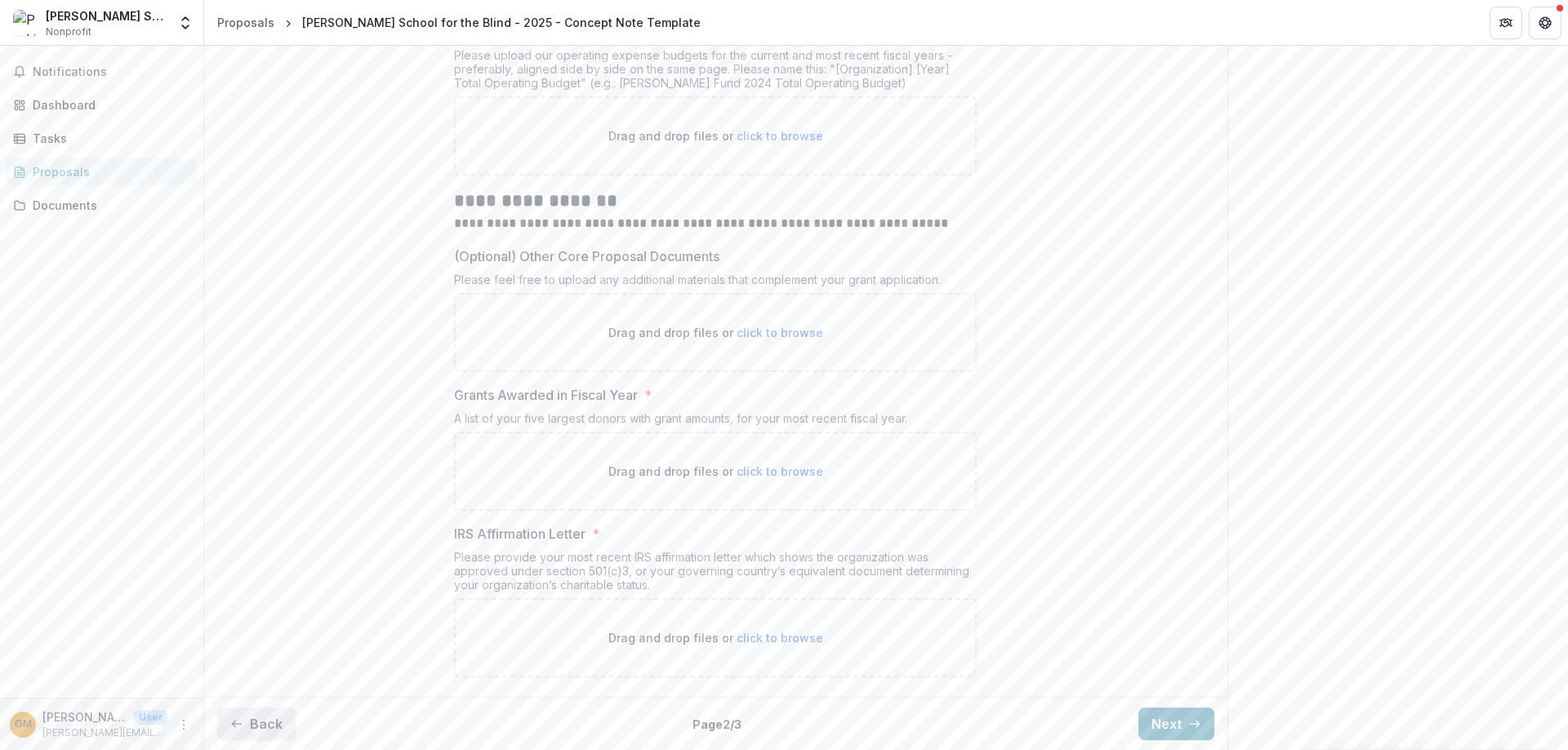
click at [262, 732] on button "Back" at bounding box center [256, 724] width 78 height 33
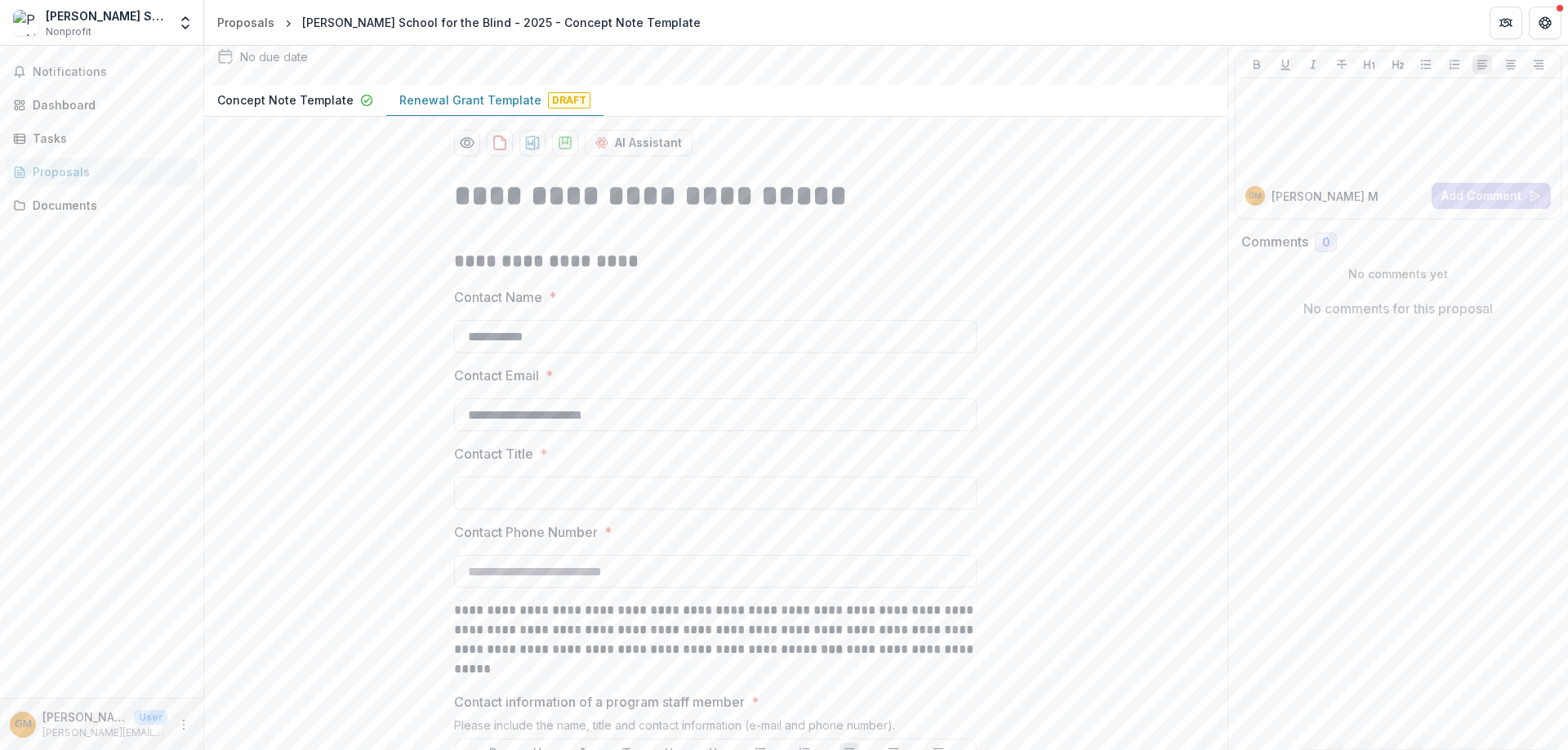
scroll to position [0, 0]
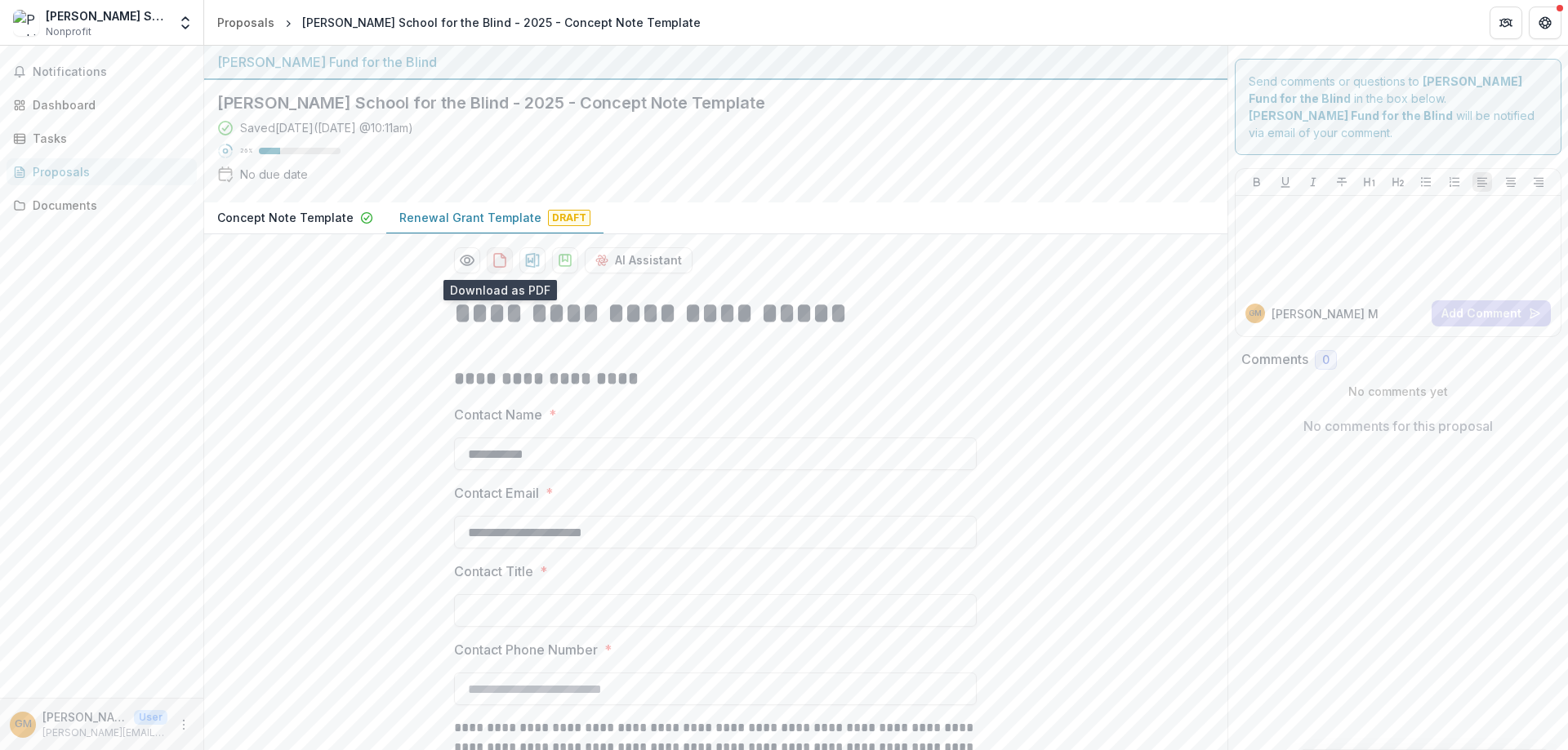
click at [494, 258] on icon "download-proposal" at bounding box center [500, 261] width 16 height 16
